Goal: Task Accomplishment & Management: Understand process/instructions

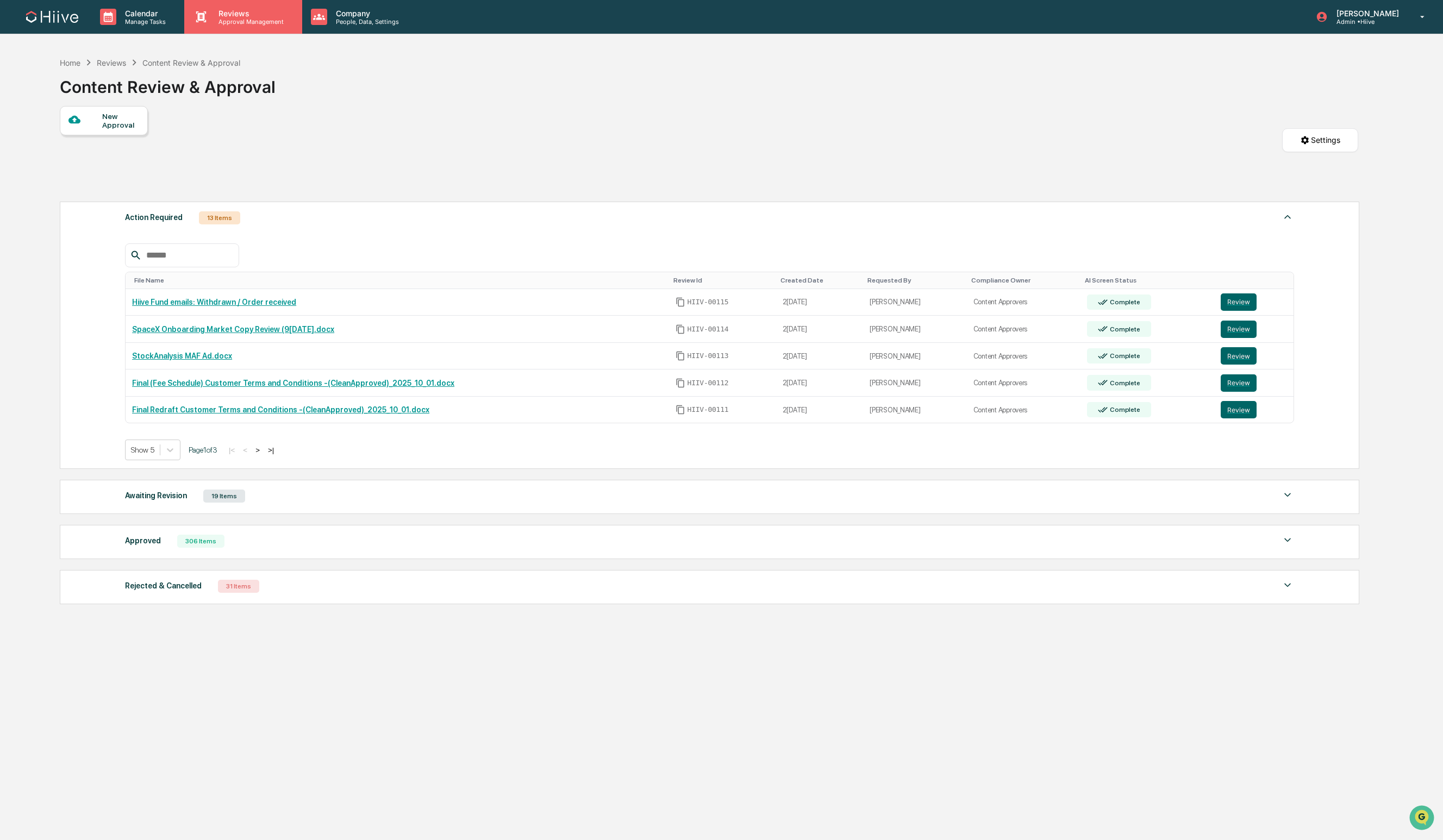
click at [231, 22] on p "Approval Management" at bounding box center [249, 22] width 79 height 7
click at [237, 57] on li "Content Review & Approval" at bounding box center [274, 55] width 179 height 20
click at [1234, 332] on button "Review" at bounding box center [1238, 330] width 36 height 18
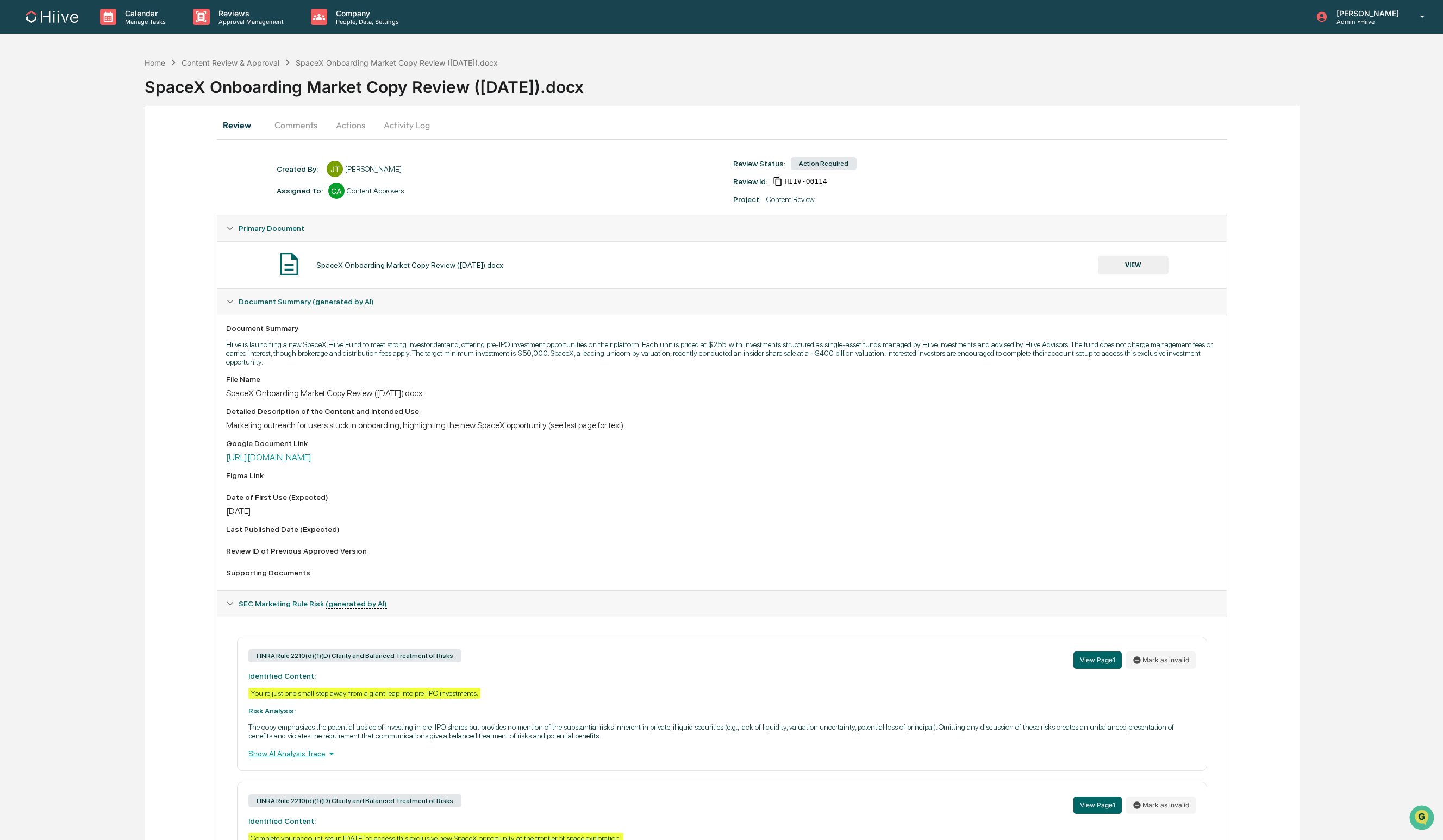
click at [296, 128] on button "Comments" at bounding box center [296, 125] width 61 height 26
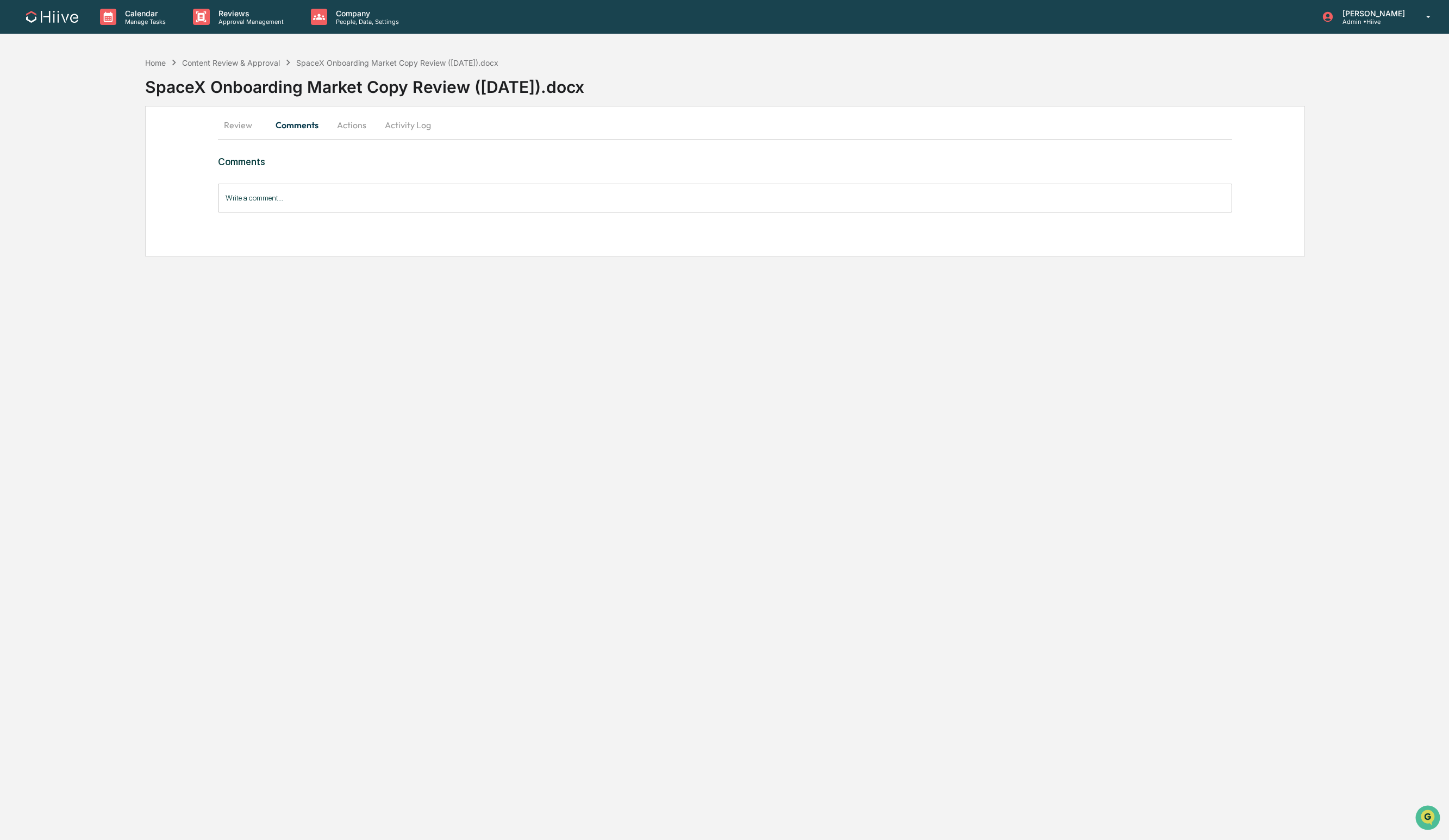
click at [346, 130] on button "Actions" at bounding box center [351, 125] width 49 height 26
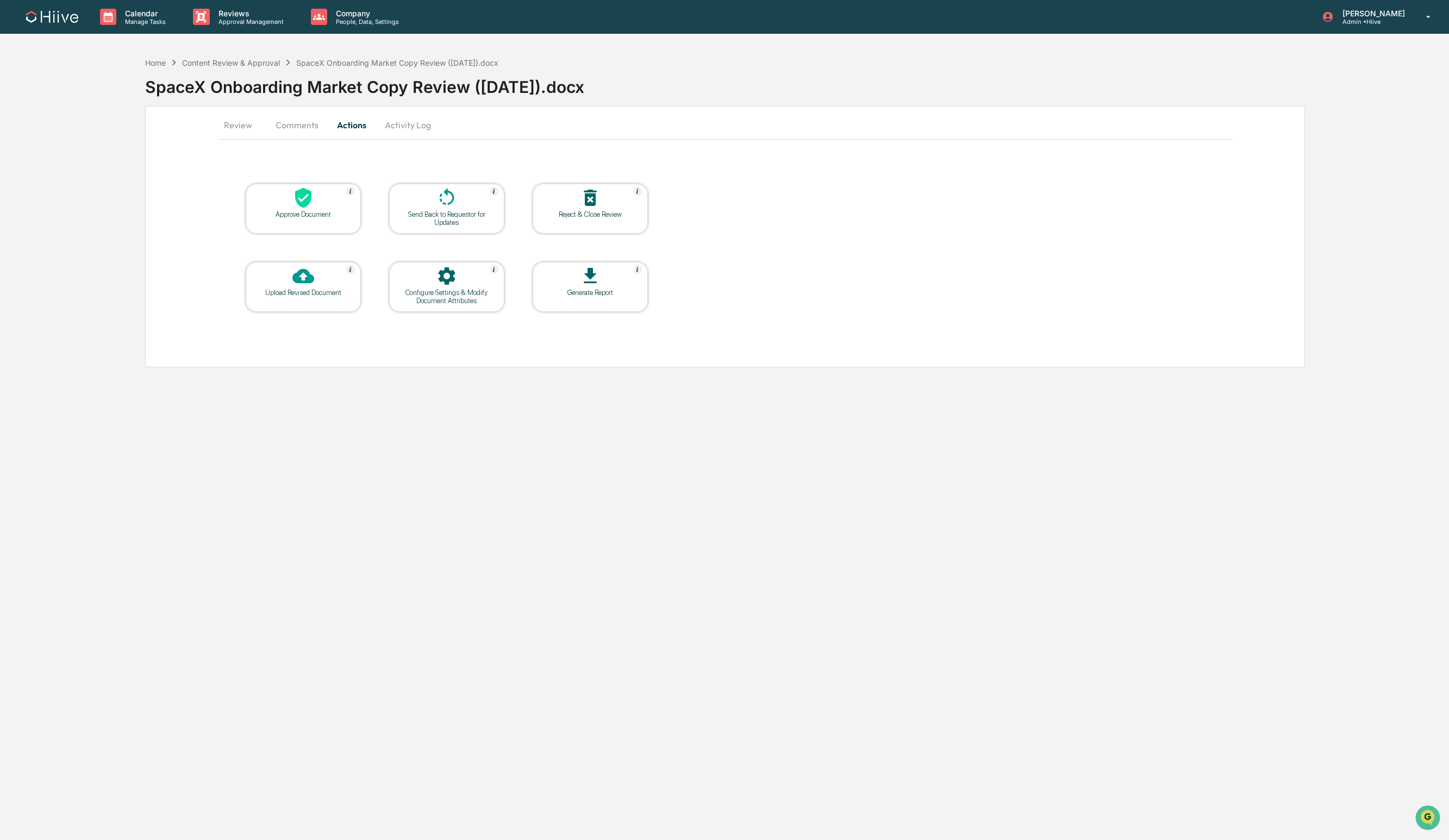
click at [260, 128] on button "Review" at bounding box center [242, 125] width 49 height 26
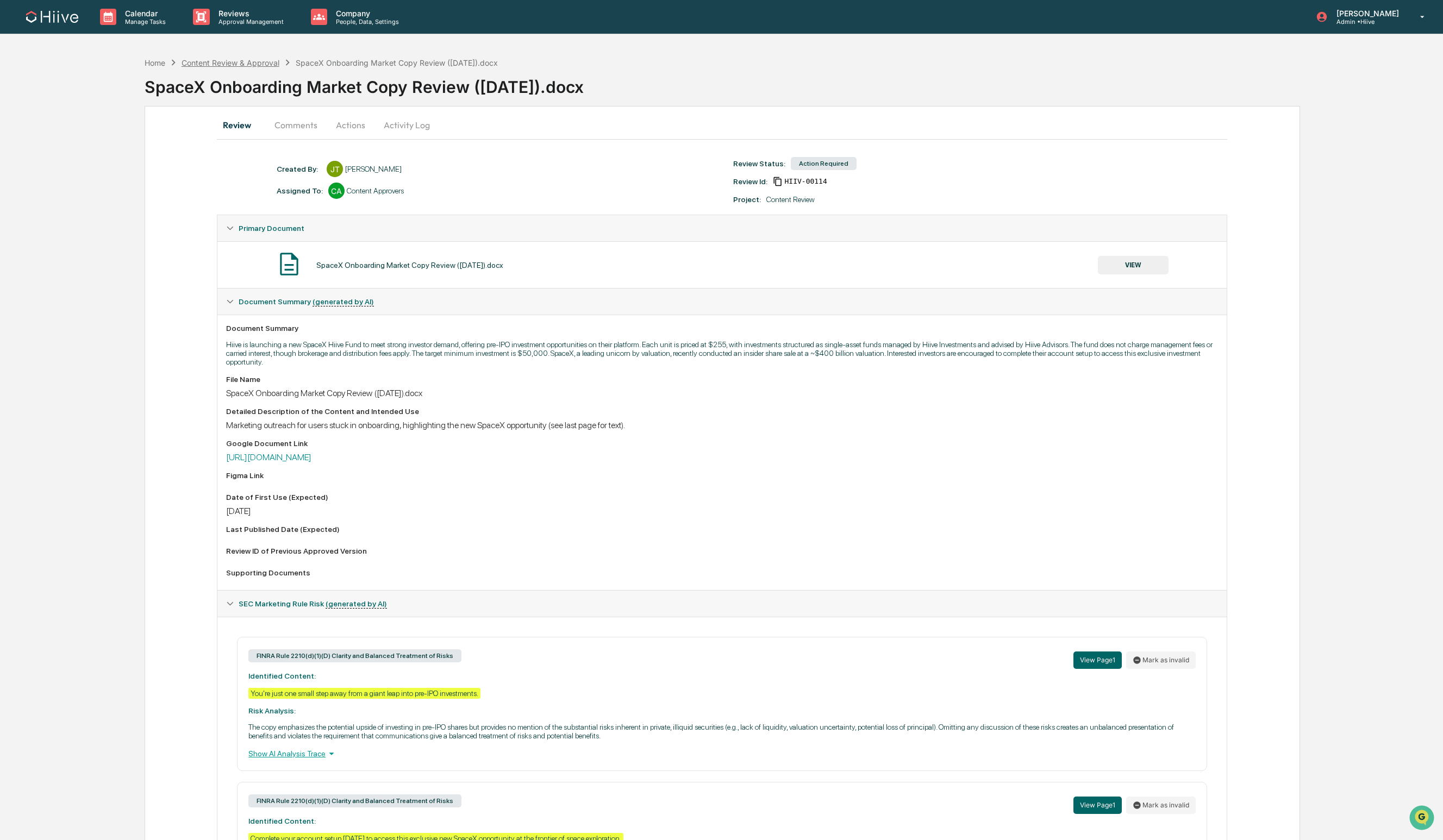
click at [246, 63] on div "Content Review & Approval" at bounding box center [230, 63] width 98 height 9
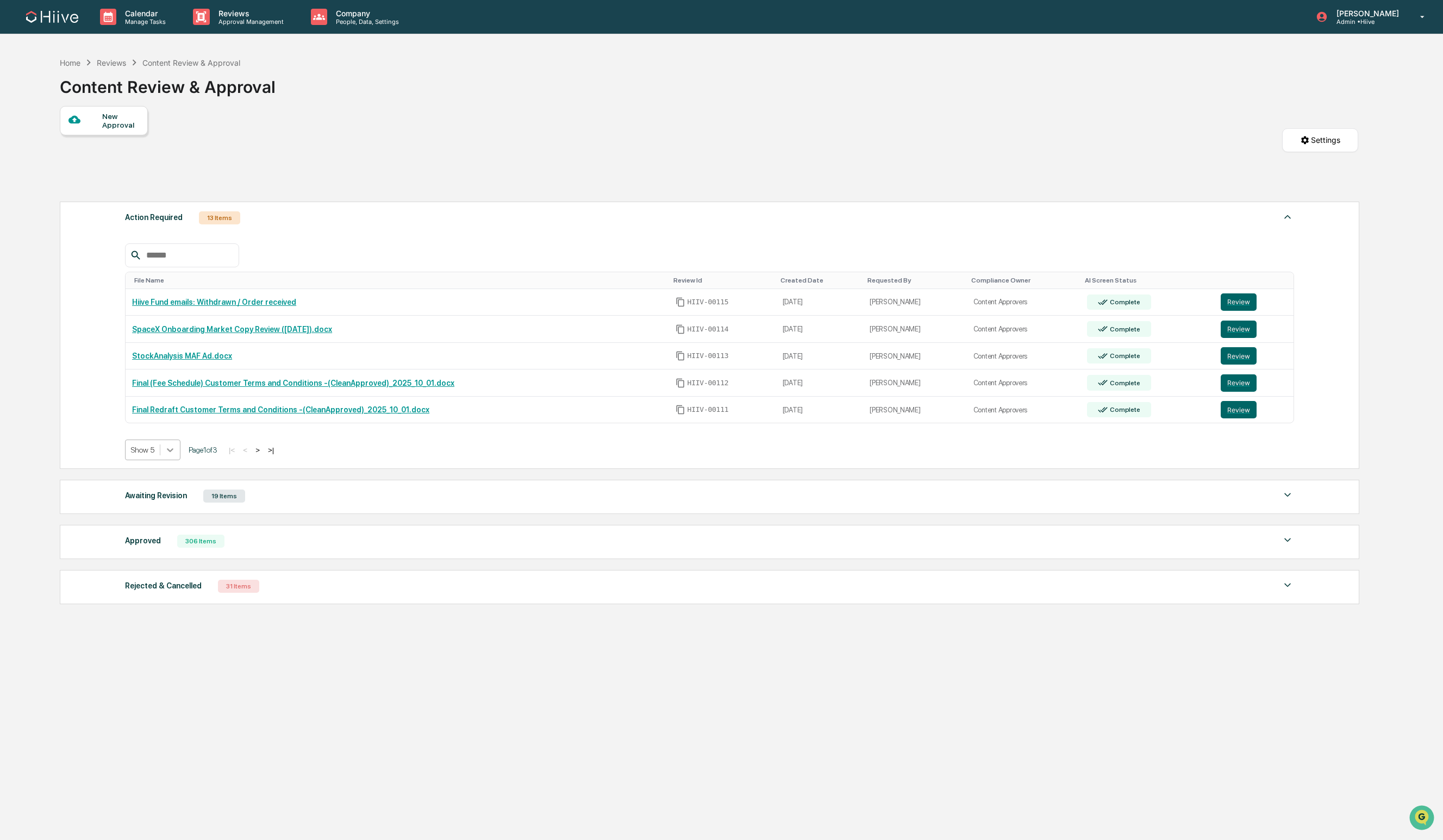
click at [166, 459] on div at bounding box center [170, 450] width 20 height 20
click at [147, 526] on div "Show 50" at bounding box center [153, 529] width 58 height 18
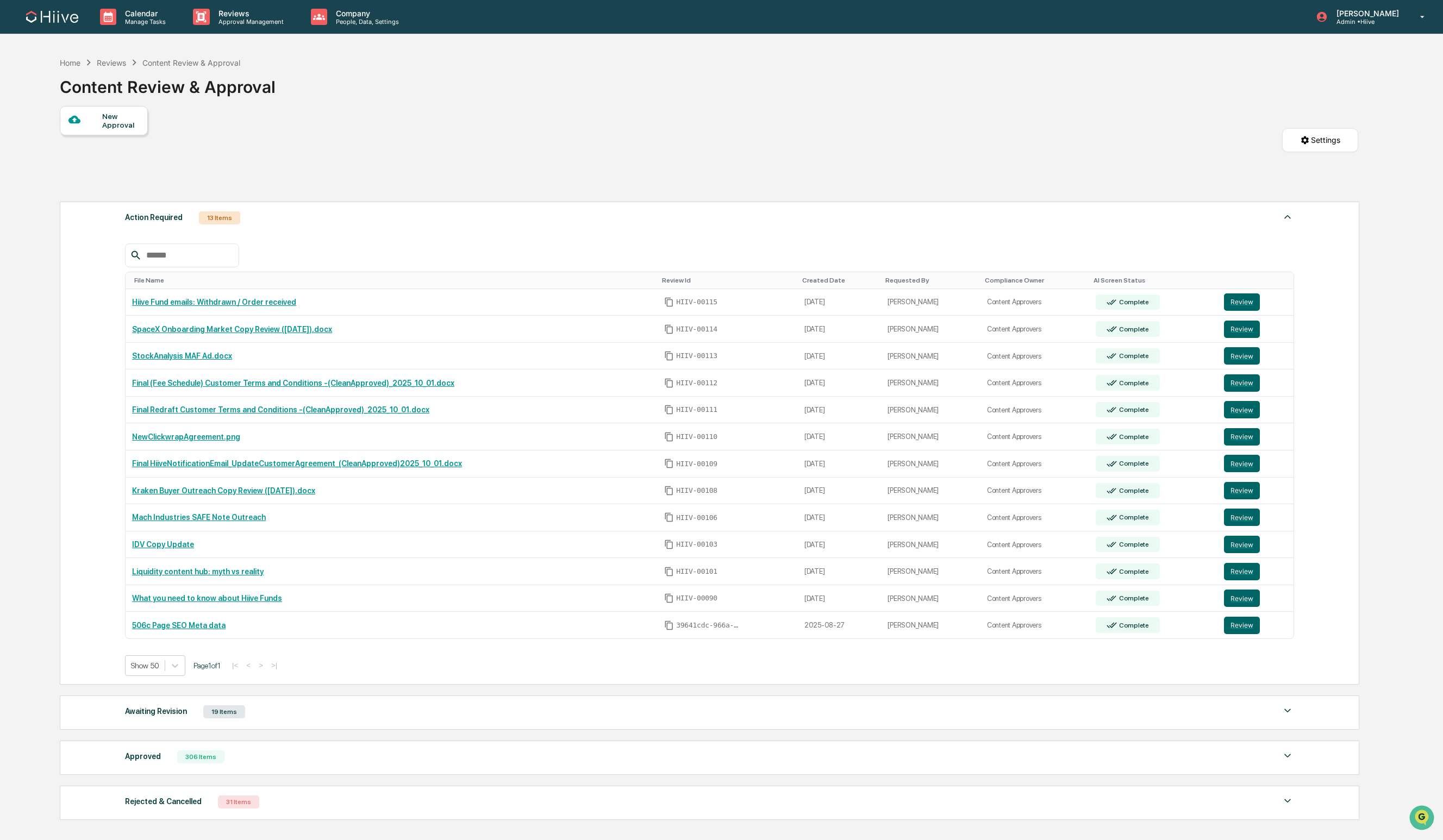
click at [412, 128] on div "New Approval Settings" at bounding box center [709, 151] width 1299 height 90
click at [545, 177] on div "New Approval Settings" at bounding box center [709, 151] width 1299 height 90
click at [1236, 516] on button "Review" at bounding box center [1242, 518] width 36 height 18
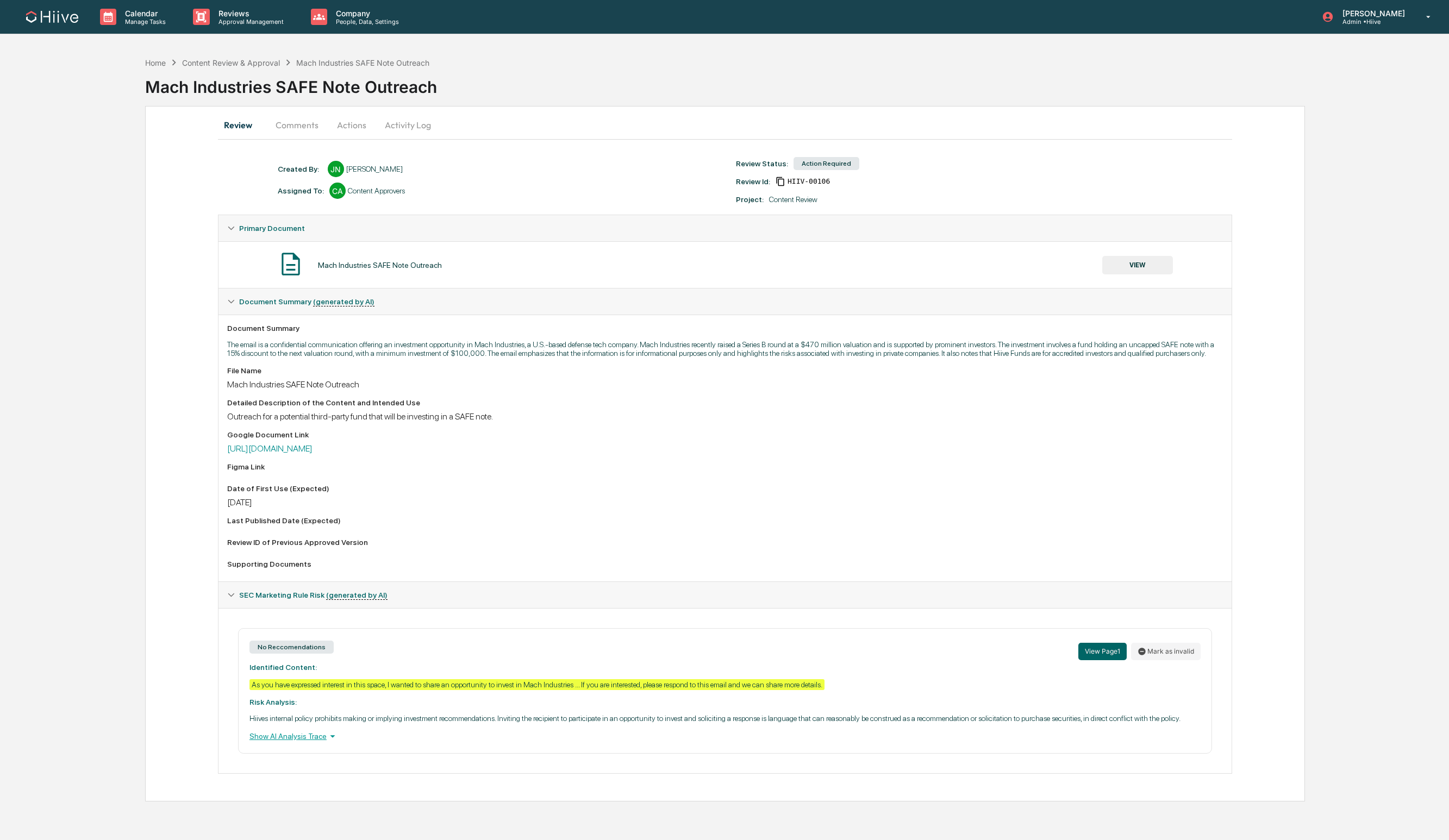
click at [348, 128] on button "Actions" at bounding box center [351, 125] width 49 height 26
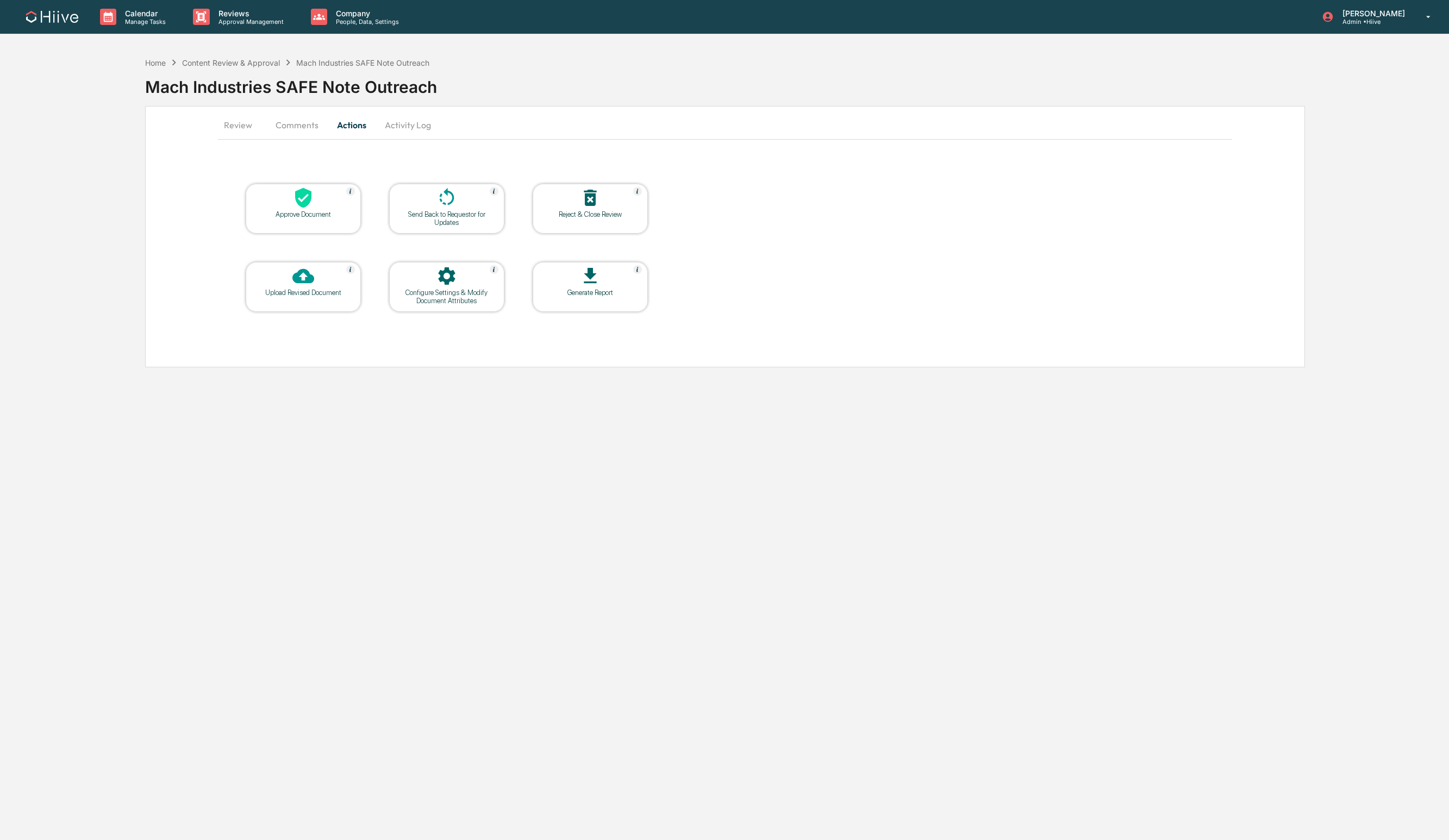
click at [292, 125] on button "Comments" at bounding box center [297, 125] width 61 height 26
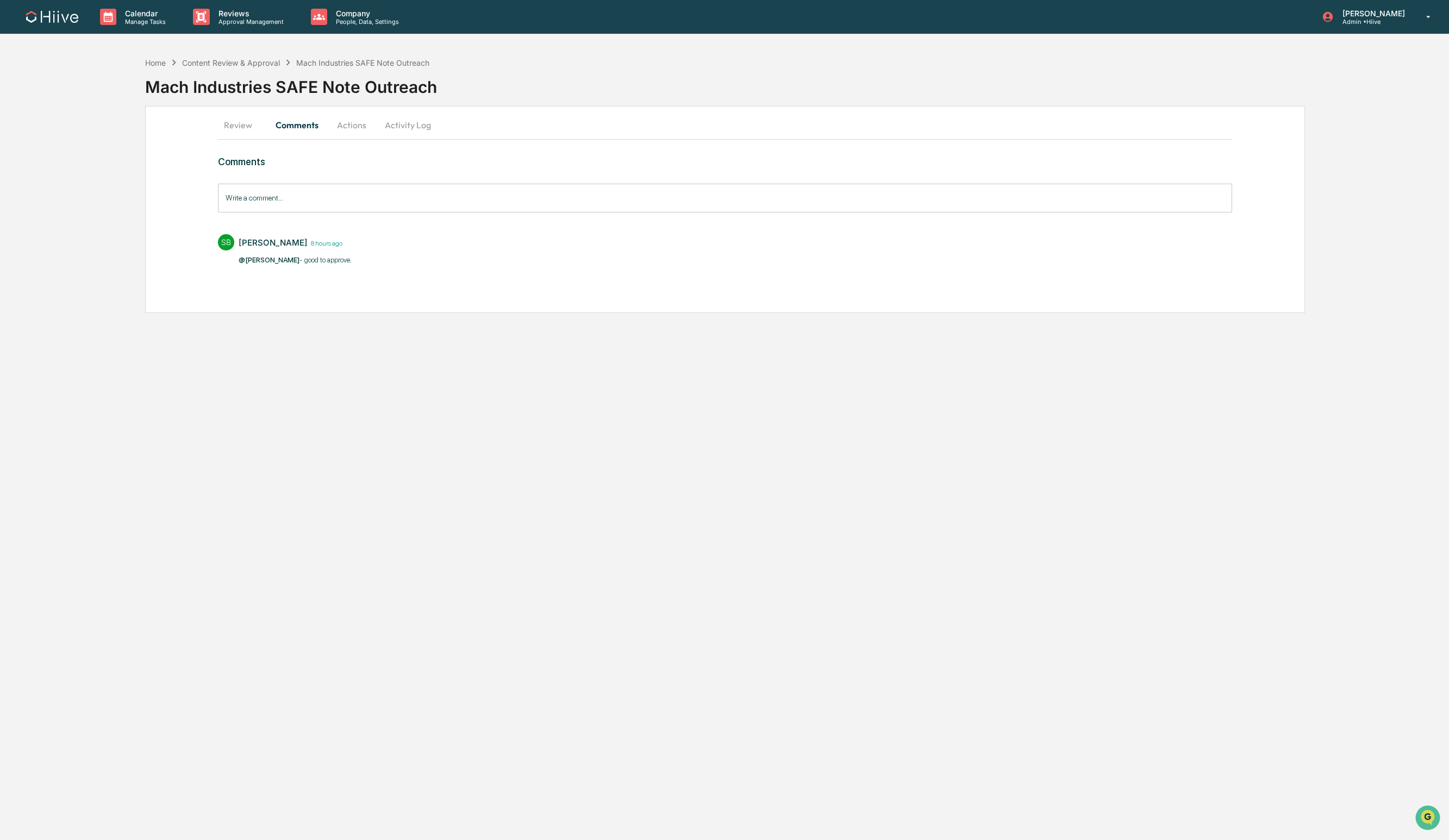
click at [354, 127] on button "Actions" at bounding box center [351, 125] width 49 height 26
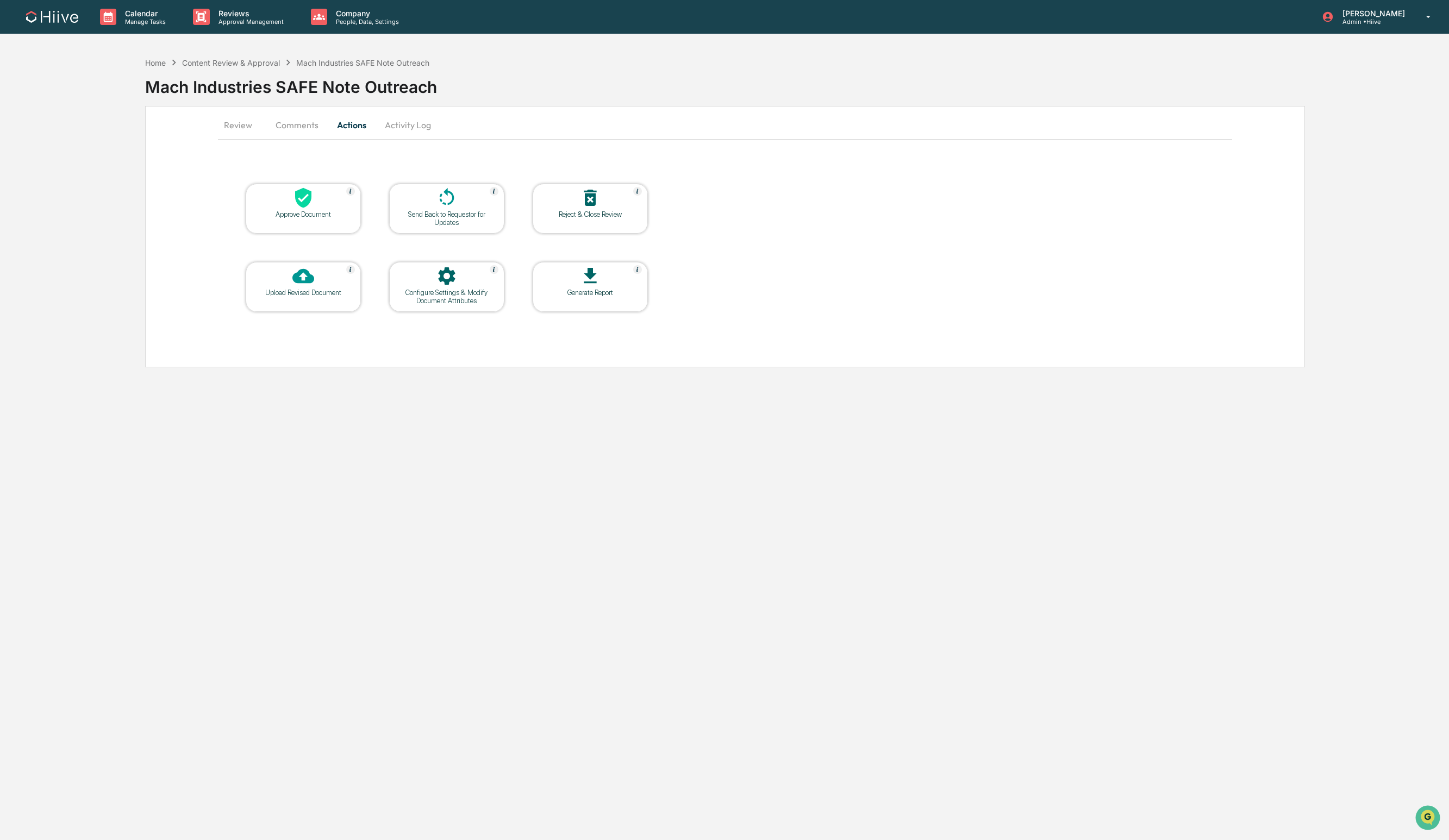
click at [242, 126] on button "Review" at bounding box center [242, 125] width 49 height 26
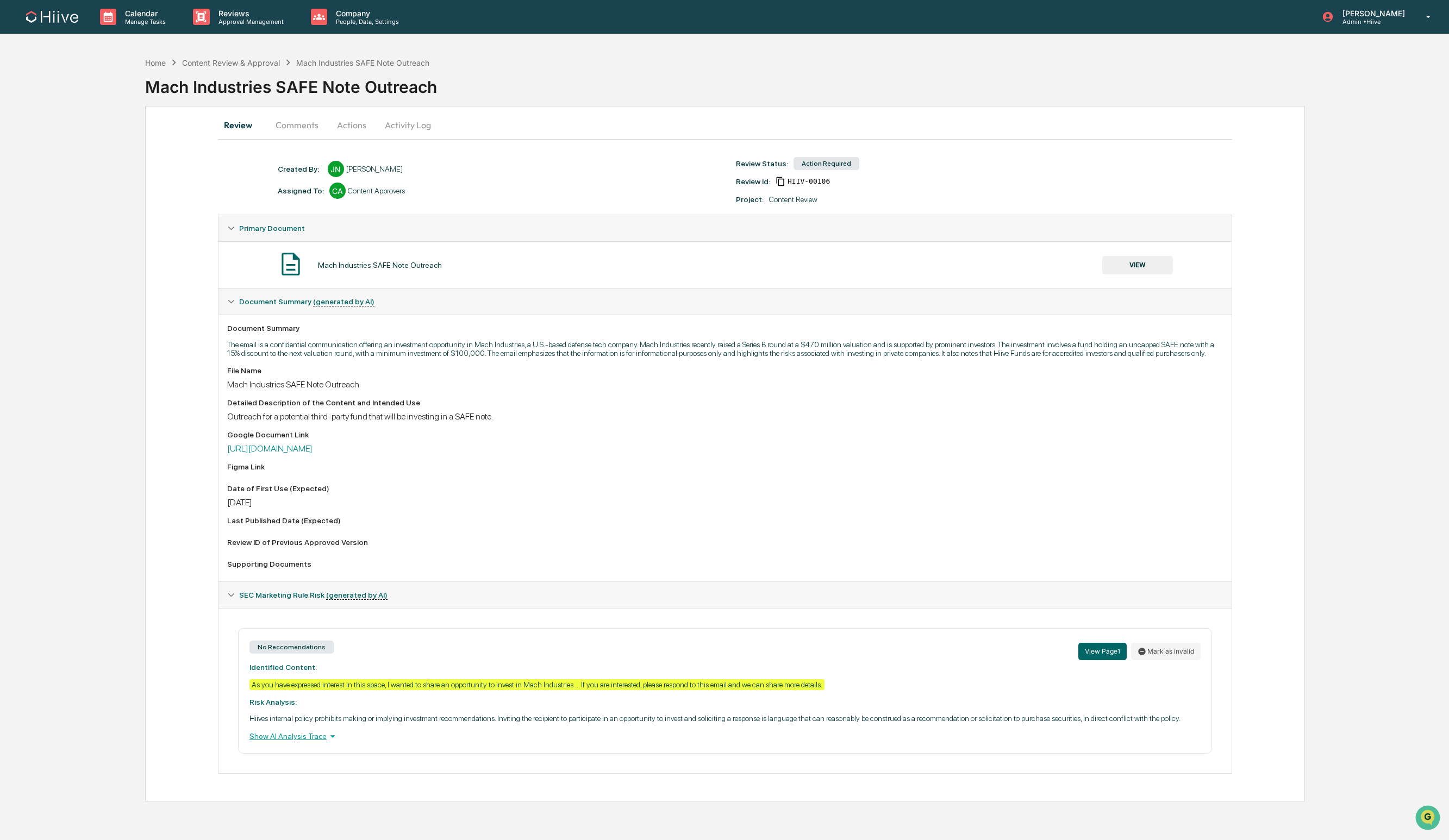
click at [577, 388] on div "File Name Mach Industries SAFE Note Outreach" at bounding box center [726, 378] width 996 height 23
click at [313, 454] on link "[URL][DOMAIN_NAME]" at bounding box center [270, 448] width 85 height 10
click at [187, 358] on div "Review Comments Actions Activity Log Created By: ‎ ‎ JN [PERSON_NAME] Assigned …" at bounding box center [726, 454] width 1161 height 696
click at [313, 454] on link "[URL][DOMAIN_NAME]" at bounding box center [270, 448] width 85 height 10
